Goal: Information Seeking & Learning: Learn about a topic

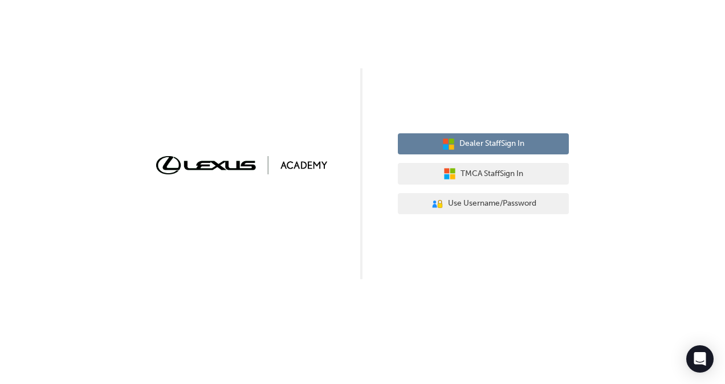
click at [491, 144] on span "Dealer Staff Sign In" at bounding box center [491, 143] width 65 height 13
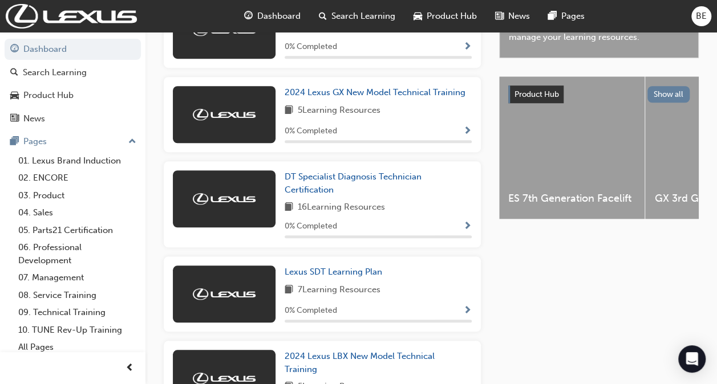
scroll to position [399, 0]
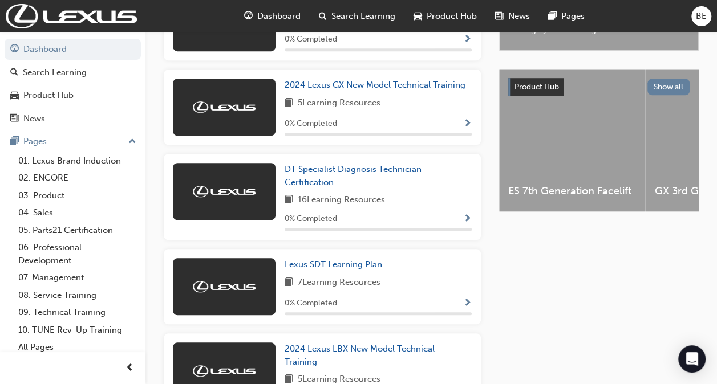
click at [345, 14] on span "Search Learning" at bounding box center [363, 16] width 64 height 13
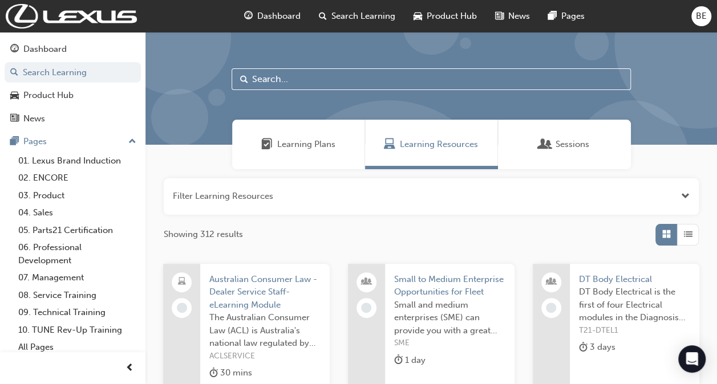
click at [295, 67] on div at bounding box center [430, 88] width 571 height 113
click at [290, 79] on input "text" at bounding box center [430, 79] width 399 height 22
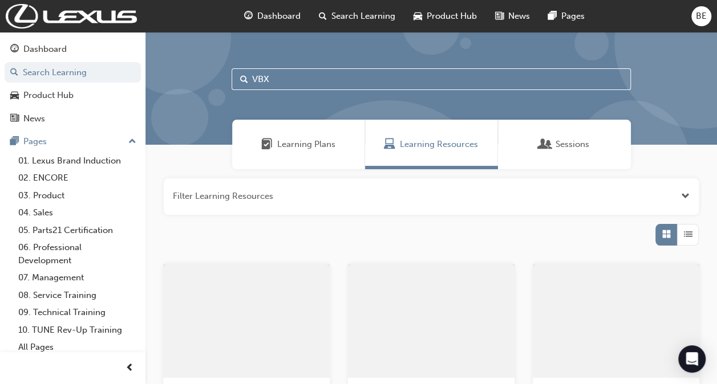
click at [290, 79] on input "VBX" at bounding box center [430, 79] width 399 height 22
type input "V"
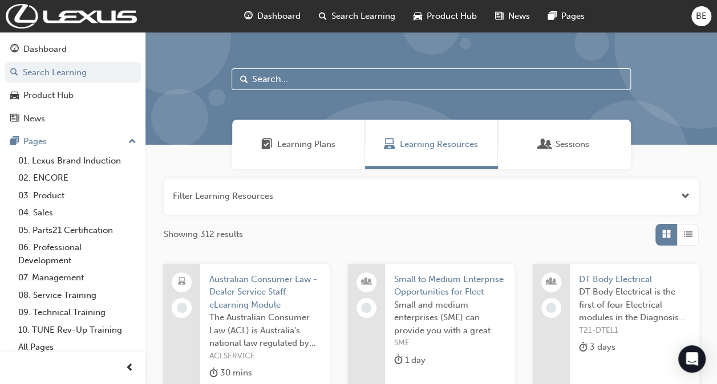
click at [336, 80] on input "text" at bounding box center [430, 79] width 399 height 22
type input "LBX"
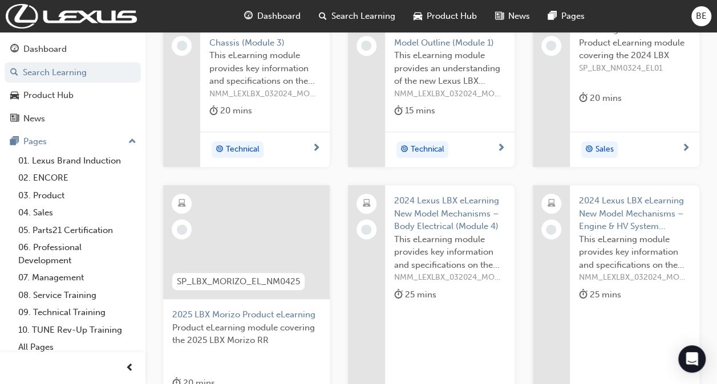
scroll to position [285, 0]
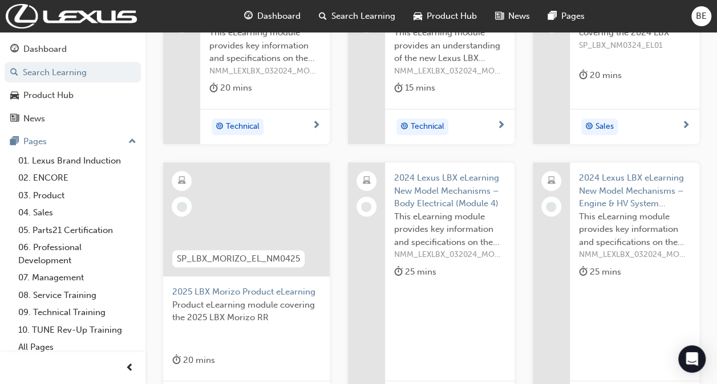
click at [226, 292] on span "2025 LBX Morizo Product eLearning" at bounding box center [246, 292] width 148 height 13
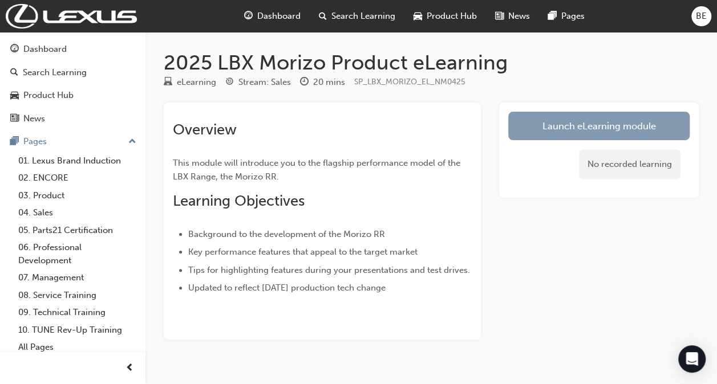
click at [626, 131] on link "Launch eLearning module" at bounding box center [598, 126] width 181 height 29
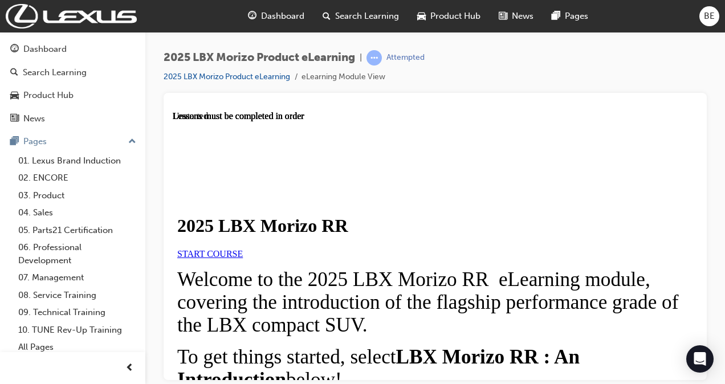
click at [243, 258] on link "START COURSE" at bounding box center [210, 254] width 66 height 10
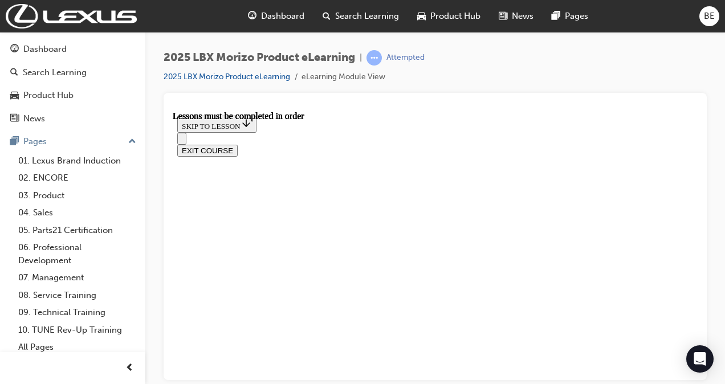
scroll to position [1119, 0]
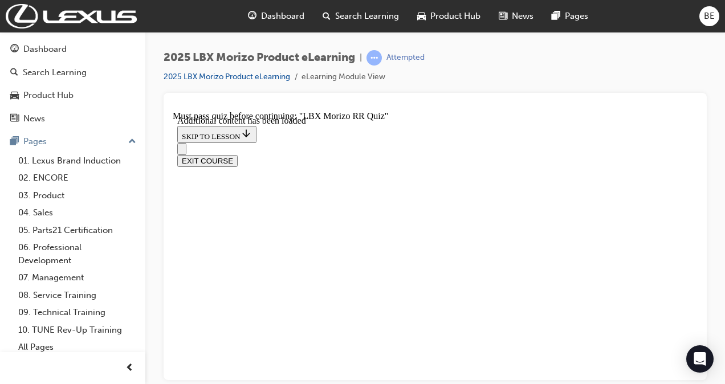
scroll to position [837, 0]
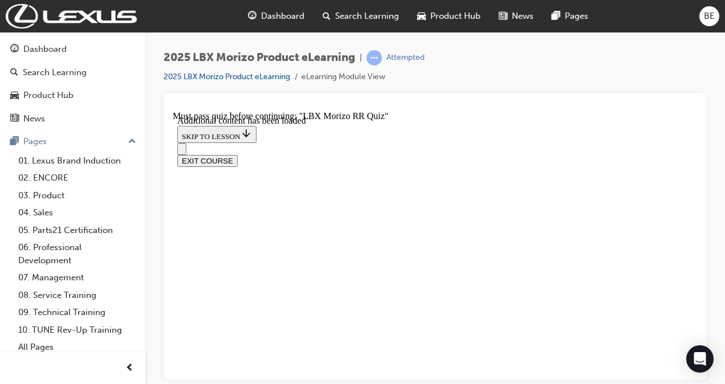
scroll to position [837, 0]
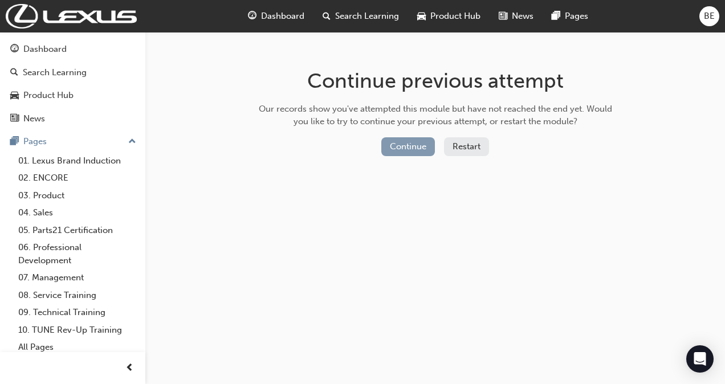
click at [417, 140] on button "Continue" at bounding box center [408, 146] width 54 height 19
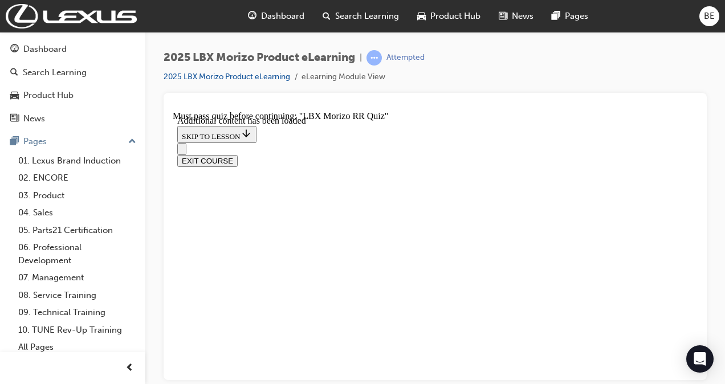
scroll to position [610, 0]
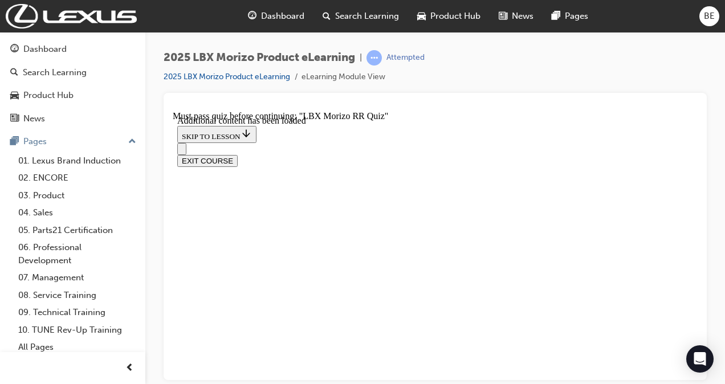
scroll to position [1092, 0]
